Goal: Information Seeking & Learning: Learn about a topic

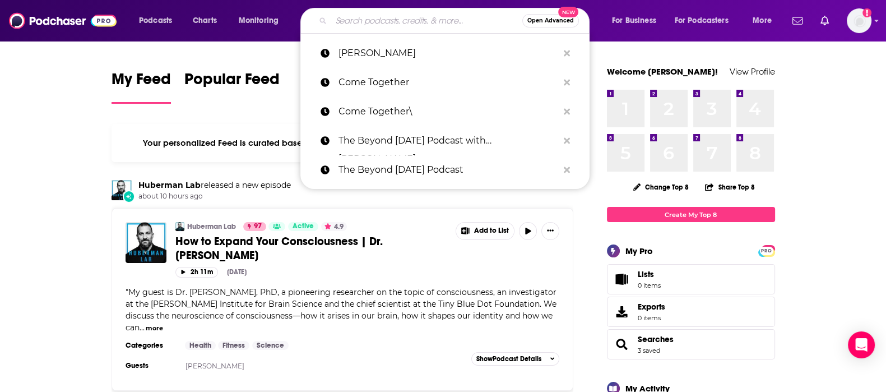
click at [368, 26] on input "Search podcasts, credits, & more..." at bounding box center [426, 21] width 191 height 18
paste input "Medical Disruptor™ by Dr. E"
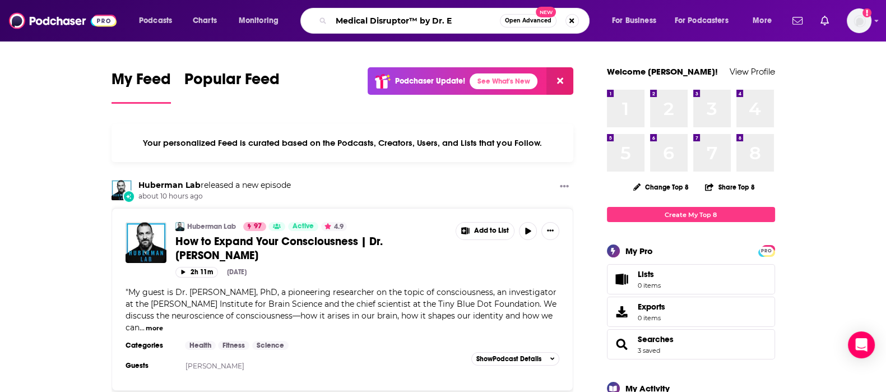
type input "Medical Disruptor™ by Dr. E"
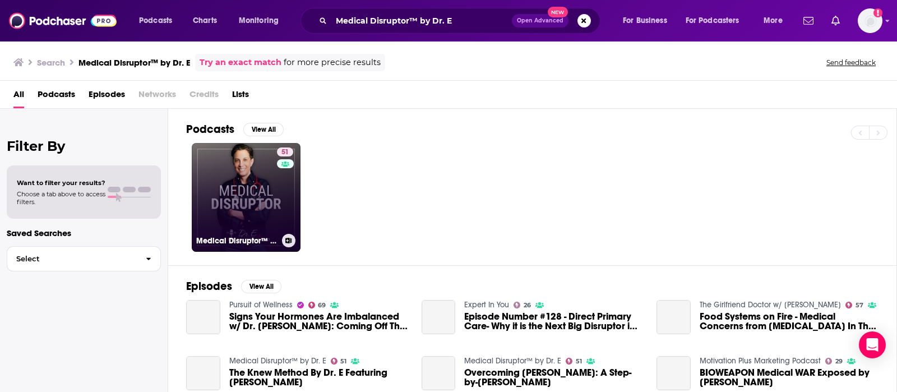
click at [242, 220] on link "51 Medical Disruptor™ by Dr. E" at bounding box center [246, 197] width 109 height 109
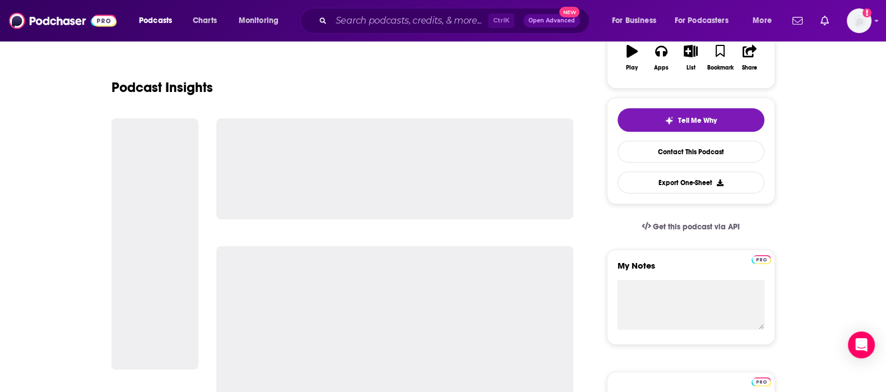
scroll to position [210, 0]
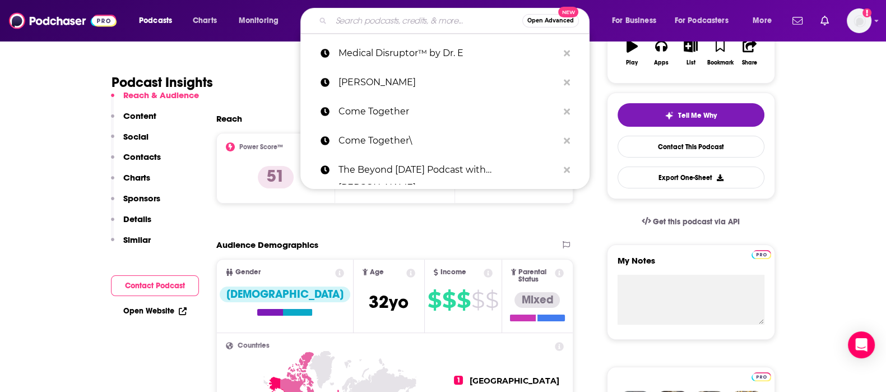
click at [440, 15] on input "Search podcasts, credits, & more..." at bounding box center [426, 21] width 191 height 18
paste input "Modern Thyroid and Wellness"
type input "Modern Thyroid and Wellness"
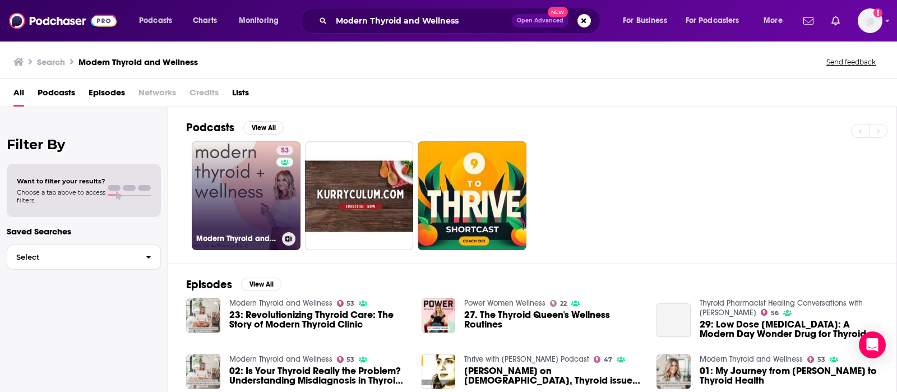
click at [235, 214] on link "53 Modern Thyroid and Wellness" at bounding box center [246, 195] width 109 height 109
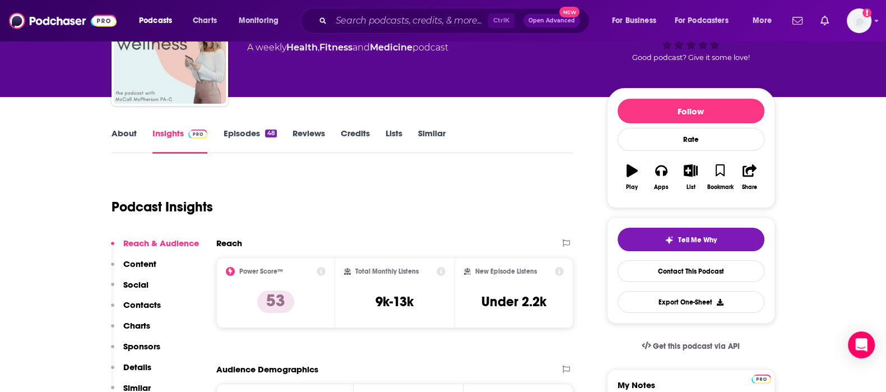
scroll to position [69, 0]
